Goal: Task Accomplishment & Management: Manage account settings

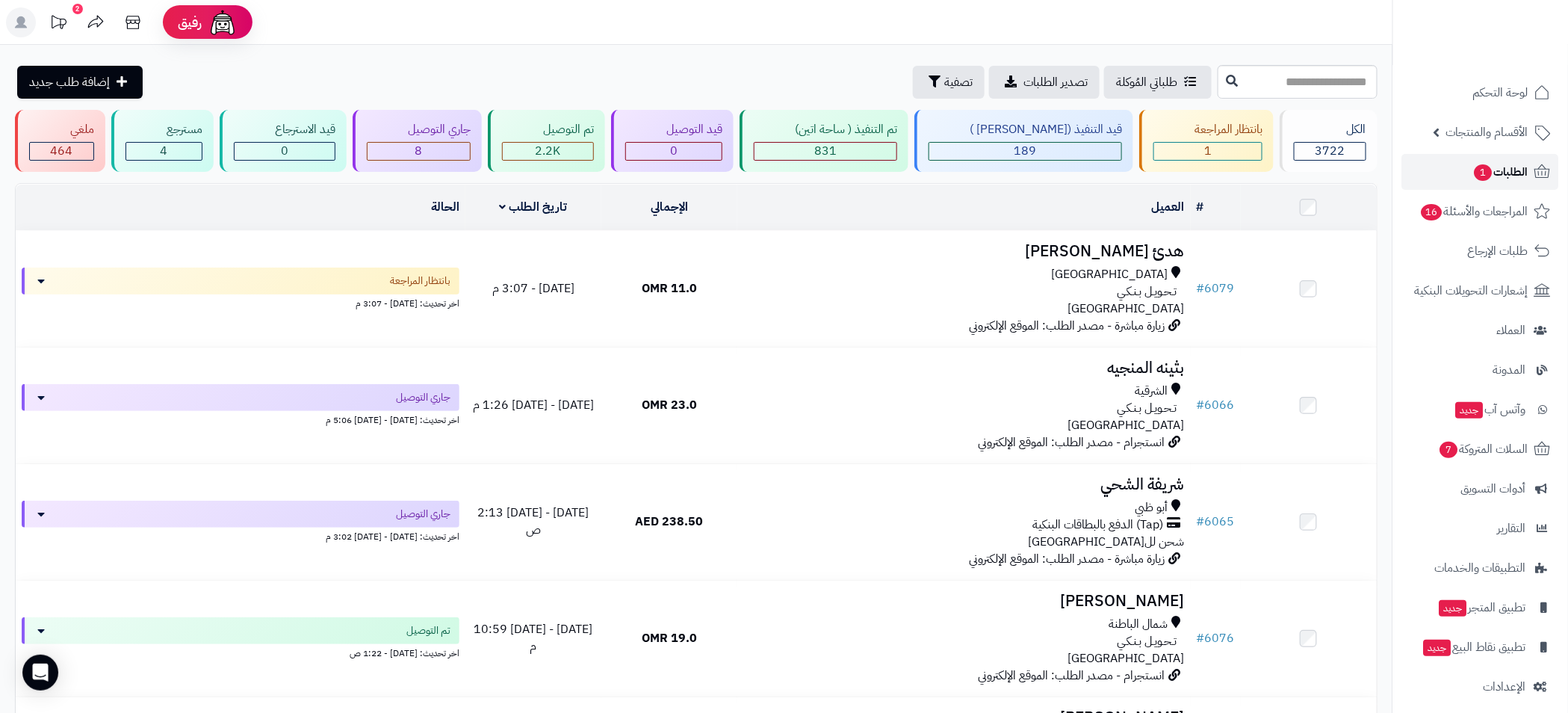
click at [1500, 169] on span "الطلبات 1" at bounding box center [1501, 172] width 56 height 21
